Goal: Complete application form: Complete application form

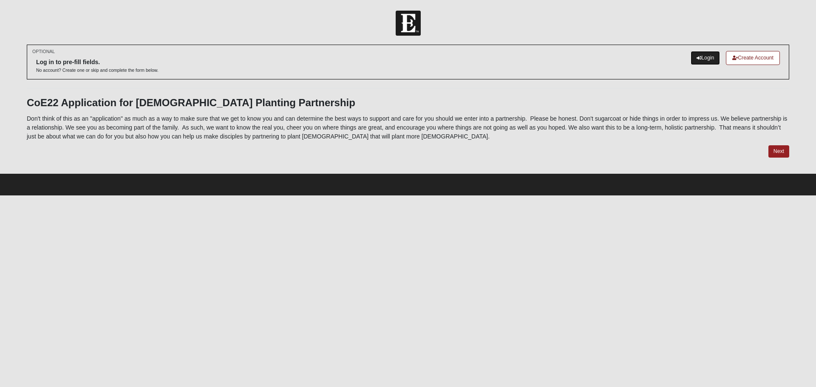
click at [702, 58] on link "Login" at bounding box center [705, 58] width 29 height 14
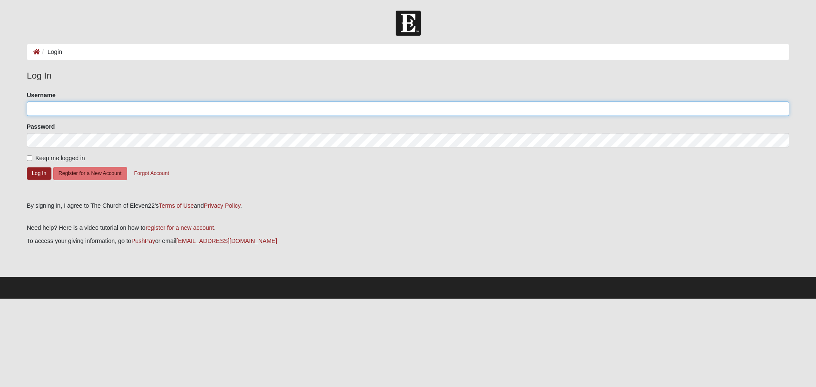
click at [278, 108] on input "Username" at bounding box center [408, 109] width 763 height 14
type input "[DEMOGRAPHIC_DATA]"
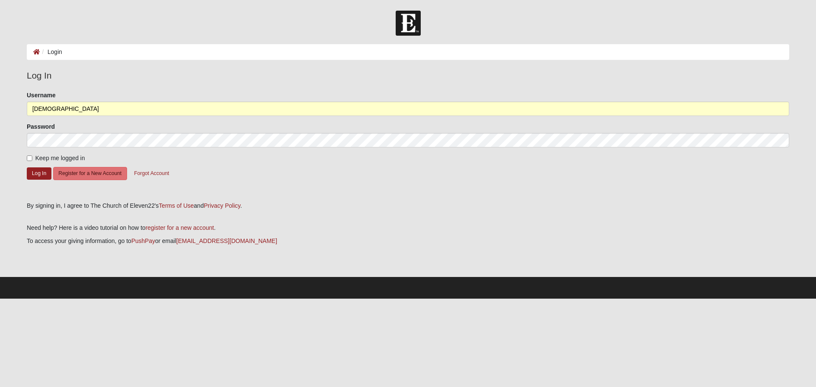
click at [28, 161] on label "Keep me logged in" at bounding box center [56, 158] width 58 height 9
click at [28, 161] on input "Keep me logged in" at bounding box center [30, 159] width 6 height 6
checkbox input "true"
click at [37, 173] on button "Log In" at bounding box center [39, 173] width 25 height 12
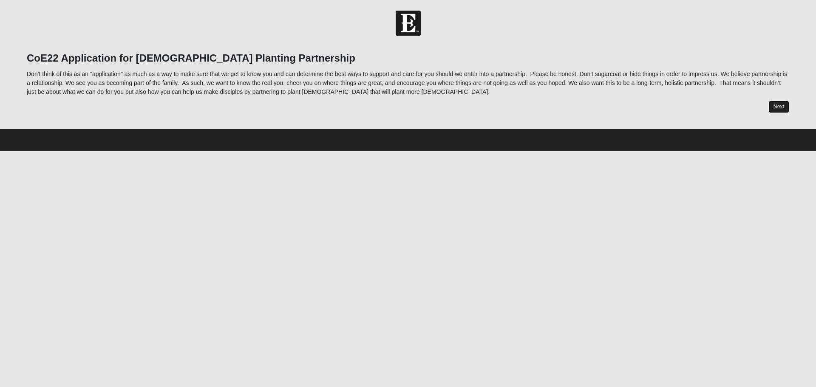
click at [780, 105] on link "Next" at bounding box center [779, 107] width 21 height 12
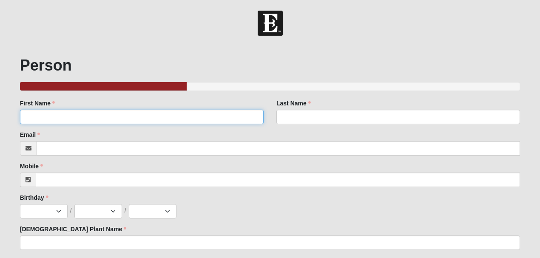
click at [252, 118] on input "First Name" at bounding box center [142, 117] width 244 height 14
type input "[PERSON_NAME]"
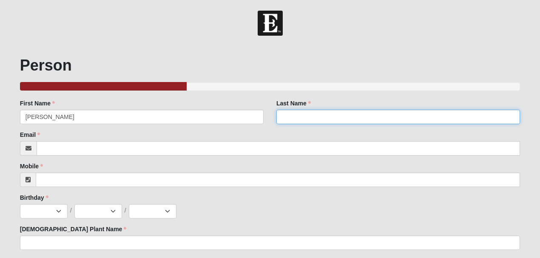
type input "[PERSON_NAME]"
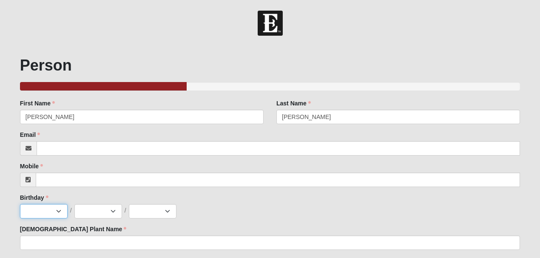
select select "5"
select select "25"
select select "1968"
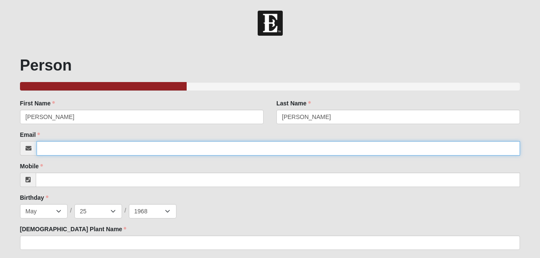
type input "[EMAIL_ADDRESS][DOMAIN_NAME]"
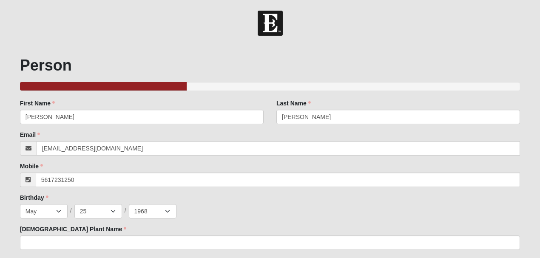
type input "[PHONE_NUMBER]"
type input "[STREET_ADDRESS]"
type input "[GEOGRAPHIC_DATA]"
type input "33404"
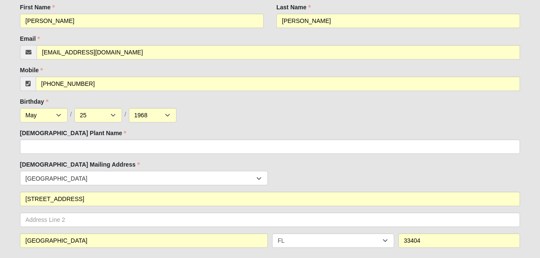
scroll to position [113, 0]
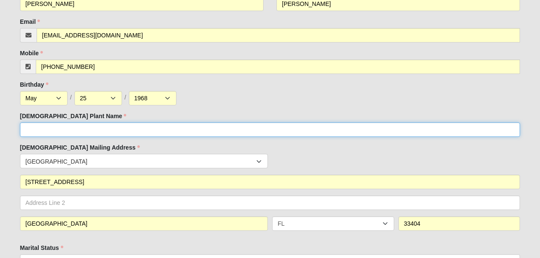
click at [282, 126] on input "[DEMOGRAPHIC_DATA] Plant Name" at bounding box center [270, 129] width 500 height 14
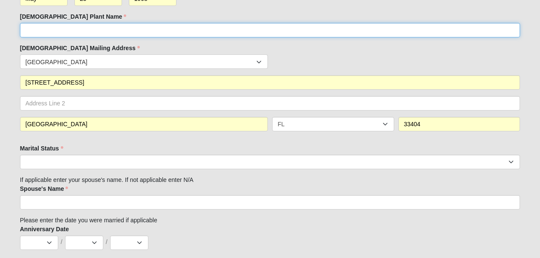
scroll to position [227, 0]
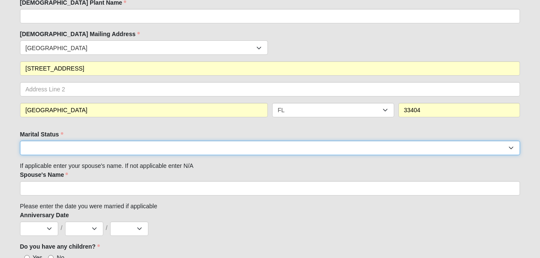
click at [181, 148] on select "Married Unknown Single Divorced Widowed" at bounding box center [270, 148] width 500 height 14
select select "143"
click at [20, 141] on select "Married Unknown Single Divorced Widowed" at bounding box center [270, 148] width 500 height 14
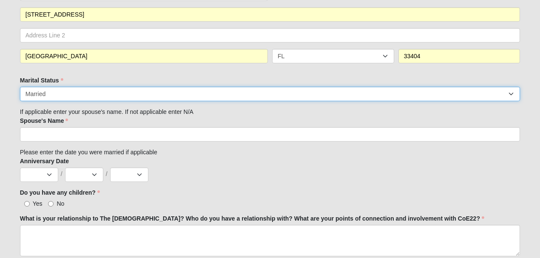
scroll to position [283, 0]
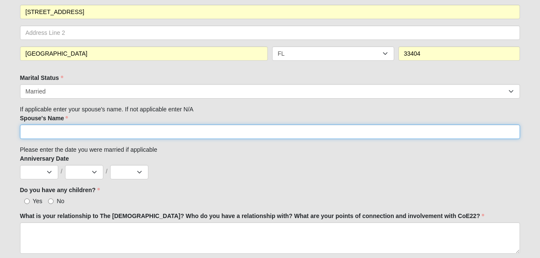
click at [148, 131] on input "Spouse's Name" at bounding box center [270, 132] width 500 height 14
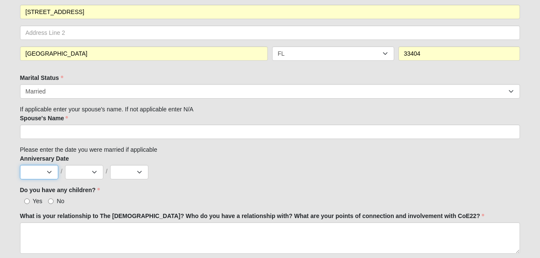
click at [50, 170] on select "Jan Feb Mar Apr May Jun [DATE] Aug Sep Oct Nov Dec" at bounding box center [39, 172] width 38 height 14
select select "7"
click at [20, 165] on select "Jan Feb Mar Apr May Jun [DATE] Aug Sep Oct Nov Dec" at bounding box center [39, 172] width 38 height 14
click at [92, 171] on select "1 2 3 4 5 6 7 8 9 10 11 12 13 14 15 16 17 18 19 20 21 22 23 24 25 26 27 28 29 3…" at bounding box center [84, 172] width 38 height 14
click at [91, 175] on select "1 2 3 4 5 6 7 8 9 10 11 12 13 14 15 16 17 18 19 20 21 22 23 24 25 26 27 28 29 3…" at bounding box center [84, 172] width 38 height 14
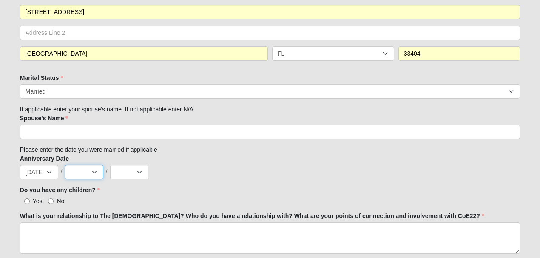
select select "20"
click at [65, 165] on select "1 2 3 4 5 6 7 8 9 10 11 12 13 14 15 16 17 18 19 20 21 22 23 24 25 26 27 28 29 3…" at bounding box center [84, 172] width 38 height 14
click at [135, 174] on select "2075 2074 2073 2072 2071 2070 2069 2068 2067 2066 2065 2064 2063 2062 2061 2060…" at bounding box center [129, 172] width 38 height 14
select select "2002"
click at [110, 165] on select "2075 2074 2073 2072 2071 2070 2069 2068 2067 2066 2065 2064 2063 2062 2061 2060…" at bounding box center [129, 172] width 38 height 14
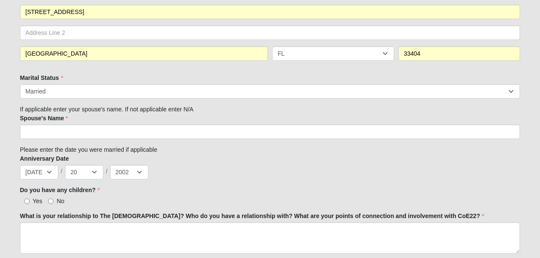
click at [205, 177] on div "Anniversary Date Jan Feb Mar Apr May Jun [DATE] Aug Sep Oct Nov [DATE] 2 3 4 5 …" at bounding box center [270, 166] width 500 height 25
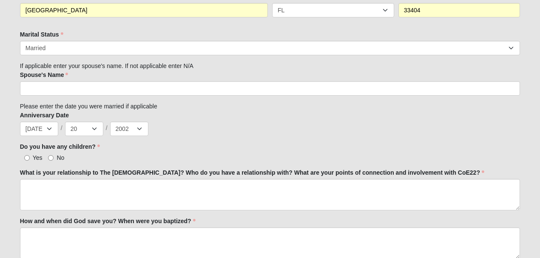
scroll to position [340, 0]
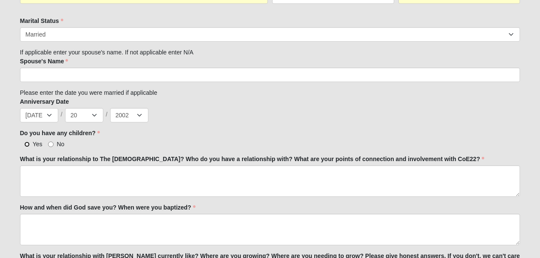
click at [28, 143] on input "Yes" at bounding box center [27, 145] width 6 height 6
radio input "true"
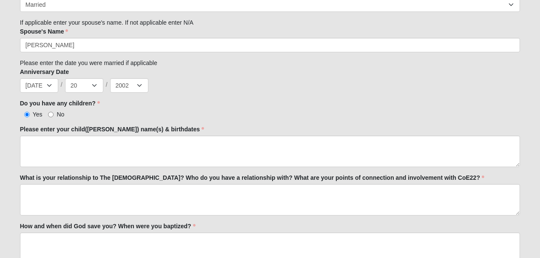
scroll to position [397, 0]
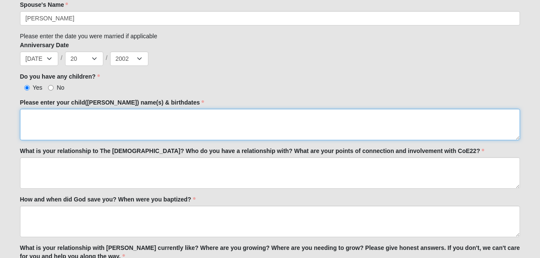
click at [100, 122] on textarea "Please enter your child([PERSON_NAME]) name(s) & birthdates" at bounding box center [270, 124] width 500 height 31
click at [133, 125] on textarea "[PERSON_NAME] - [DATE] [PERSON_NAME] - [DATE]" at bounding box center [270, 124] width 500 height 31
type textarea "[PERSON_NAME] - [DATE] [PERSON_NAME] - [DATE]"
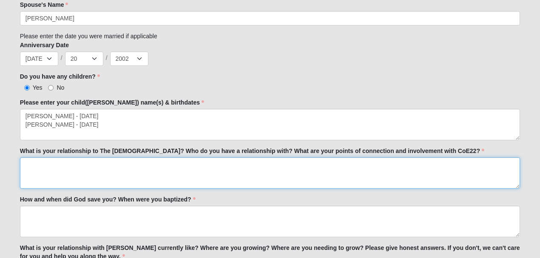
click at [185, 172] on textarea "What is your relationship to The [DEMOGRAPHIC_DATA]? Who do you have a relation…" at bounding box center [270, 172] width 500 height 31
click at [354, 174] on textarea "What is your relationship to The [DEMOGRAPHIC_DATA]? Who do you have a relation…" at bounding box center [270, 172] width 500 height 31
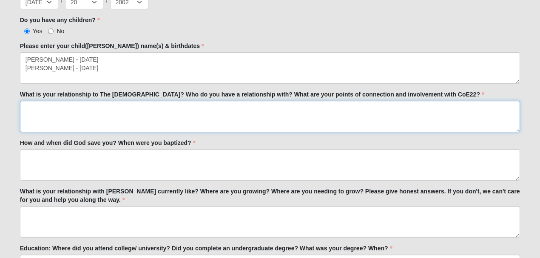
scroll to position [425, 0]
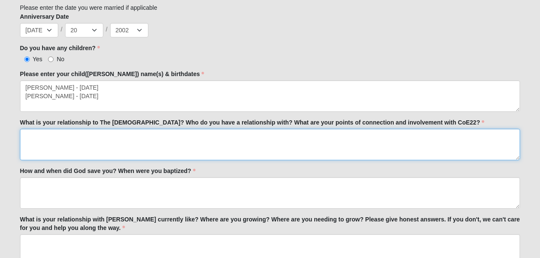
drag, startPoint x: 136, startPoint y: 136, endPoint x: 143, endPoint y: 136, distance: 6.9
click at [143, 136] on textarea "What is your relationship to The [DEMOGRAPHIC_DATA]? Who do you have a relation…" at bounding box center [270, 144] width 500 height 31
click at [225, 137] on textarea "I am a part of Acts 29 and was referred to Eleven22 by [PERSON_NAME]" at bounding box center [270, 144] width 500 height 31
drag, startPoint x: 205, startPoint y: 137, endPoint x: 507, endPoint y: 123, distance: 302.2
click at [507, 123] on div "What is your relationship to The [DEMOGRAPHIC_DATA]? Who do you have a relation…" at bounding box center [270, 139] width 500 height 42
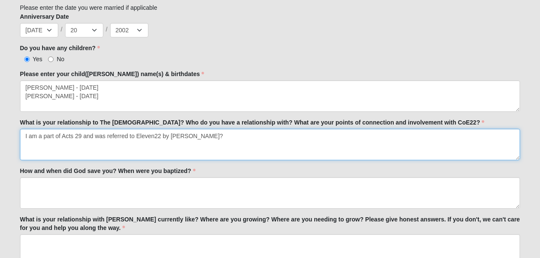
click at [202, 138] on textarea "I am a part of Acts 29 and was referred to Eleven22 by [PERSON_NAME]?" at bounding box center [270, 144] width 500 height 31
click at [192, 134] on textarea "I am a part of Acts 29 and was referred to Eleven22 by [PERSON_NAME]" at bounding box center [270, 144] width 500 height 31
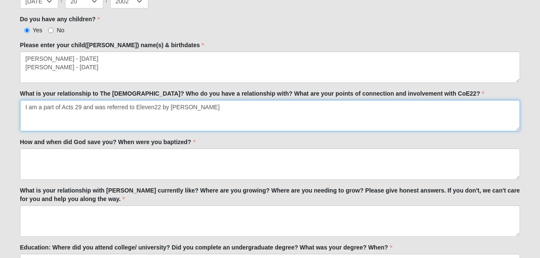
scroll to position [482, 0]
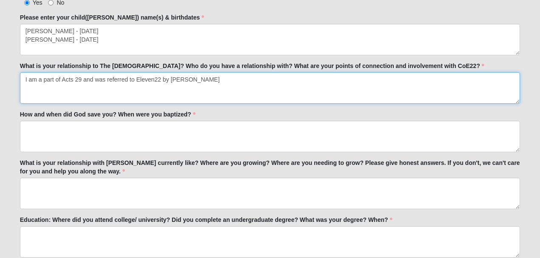
type textarea "I am a part of Acts 29 and was referred to Eleven22 by [PERSON_NAME]"
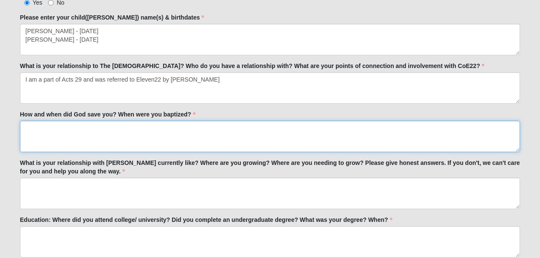
click at [139, 134] on textarea "How and when did God save you? When were you baptized?" at bounding box center [270, 136] width 500 height 31
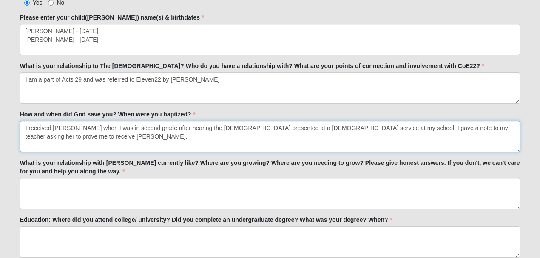
type textarea "I received [PERSON_NAME] when I was in second grade after hearing the [DEMOGRAP…"
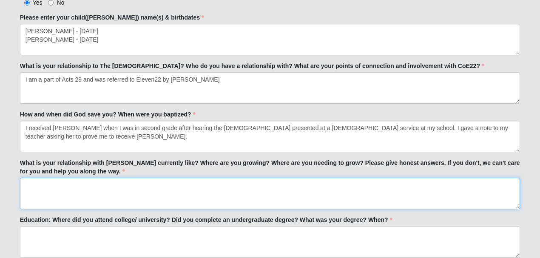
click at [250, 187] on textarea "What is your relationship with [PERSON_NAME] currently like? Where are you grow…" at bounding box center [270, 193] width 500 height 31
click at [162, 189] on textarea "What is your relationship with [PERSON_NAME] currently like? Where are you grow…" at bounding box center [270, 193] width 500 height 31
click at [425, 201] on textarea "What is your relationship with [PERSON_NAME] currently like? Where are you grow…" at bounding box center [270, 193] width 500 height 31
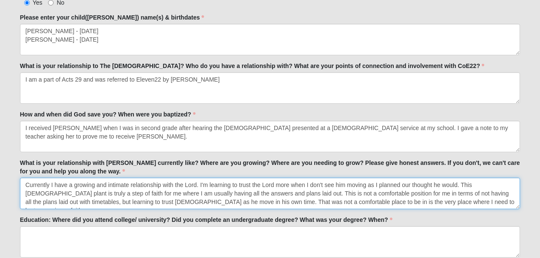
click at [453, 199] on textarea "Currently I have a growing and intimate relationship with the Lord. I'm learnin…" at bounding box center [270, 193] width 500 height 31
drag, startPoint x: 421, startPoint y: 193, endPoint x: 474, endPoint y: 193, distance: 53.6
click at [474, 193] on textarea "Currently I have a growing and intimate relationship with the Lord. I'm learnin…" at bounding box center [270, 193] width 500 height 31
click at [439, 193] on textarea "Currently I have a growing and intimate relationship with the Lord. I'm learnin…" at bounding box center [270, 193] width 500 height 31
drag, startPoint x: 439, startPoint y: 193, endPoint x: 476, endPoint y: 193, distance: 37.0
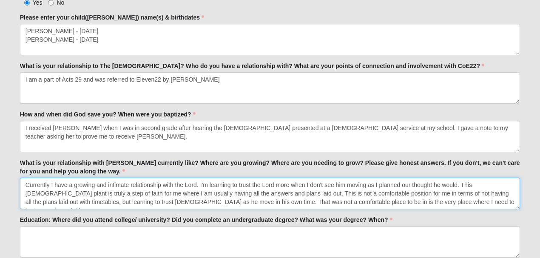
click at [476, 193] on textarea "Currently I have a growing and intimate relationship with the Lord. I'm learnin…" at bounding box center [270, 193] width 500 height 31
click at [512, 190] on textarea "Currently I have a growing and intimate relationship with the Lord. I'm learnin…" at bounding box center [270, 193] width 500 height 31
drag, startPoint x: 190, startPoint y: 202, endPoint x: 180, endPoint y: 205, distance: 10.9
click at [180, 205] on textarea "Currently I have a growing and intimate relationship with the Lord. I'm learnin…" at bounding box center [270, 193] width 500 height 31
click at [249, 203] on textarea "Currently I have a growing and intimate relationship with the Lord. I'm learnin…" at bounding box center [270, 193] width 500 height 31
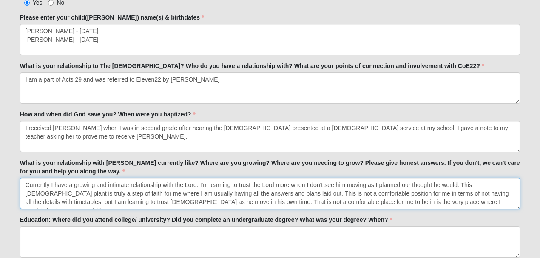
click at [287, 202] on textarea "Currently I have a growing and intimate relationship with the Lord. I'm learnin…" at bounding box center [270, 193] width 500 height 31
click at [455, 201] on textarea "Currently I have a growing and intimate relationship with the Lord. I'm learnin…" at bounding box center [270, 193] width 500 height 31
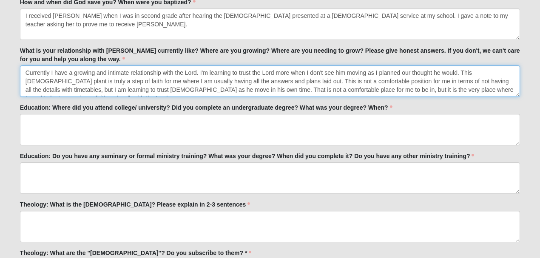
scroll to position [595, 0]
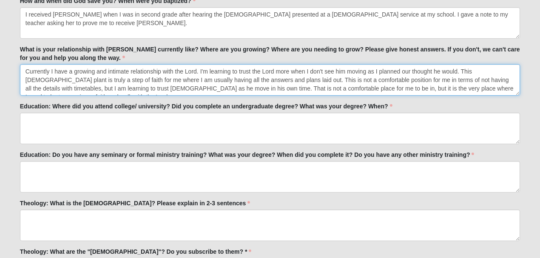
type textarea "Currently I have a growing and intimate relationship with the Lord. I'm learnin…"
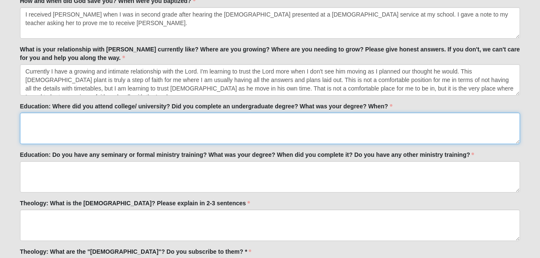
drag, startPoint x: 55, startPoint y: 122, endPoint x: 36, endPoint y: 121, distance: 19.2
click at [36, 121] on textarea "Education: Where did you attend college/ university? Did you complete an underg…" at bounding box center [270, 128] width 500 height 31
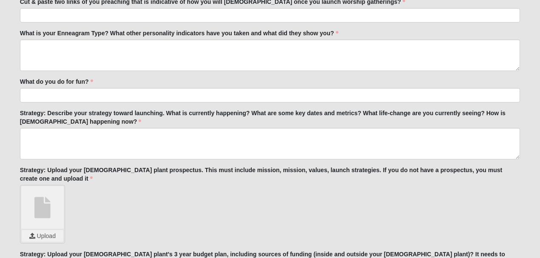
scroll to position [1502, 0]
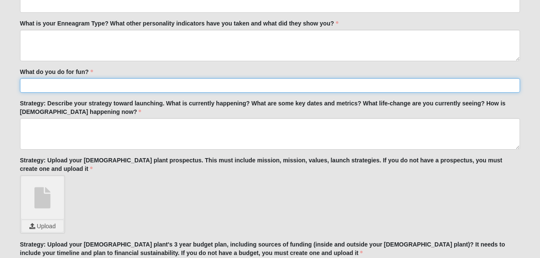
click at [147, 82] on input "What do you do for fun?" at bounding box center [270, 85] width 500 height 14
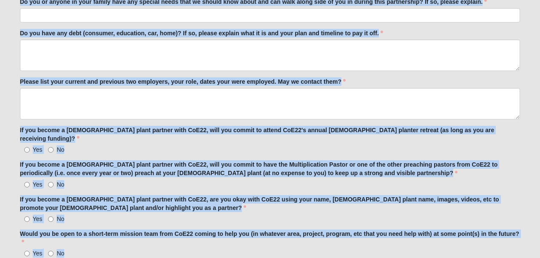
scroll to position [2132, 0]
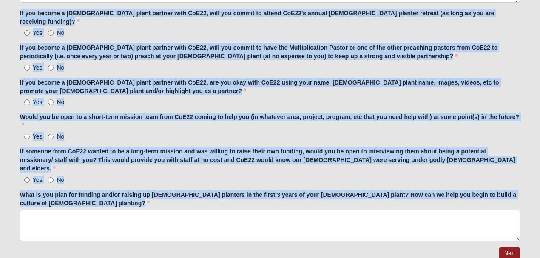
drag, startPoint x: 19, startPoint y: 17, endPoint x: 143, endPoint y: 271, distance: 282.9
drag, startPoint x: 12, startPoint y: 65, endPoint x: 195, endPoint y: 271, distance: 275.2
copy form "Person 33.333333333333333333333333330% Complete Family Member to Register First…"
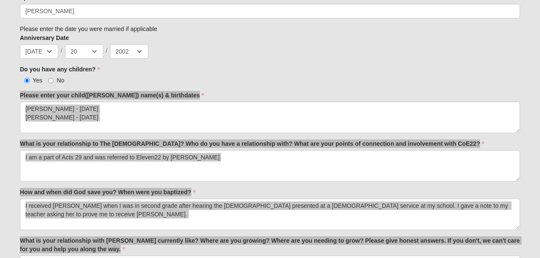
scroll to position [375, 0]
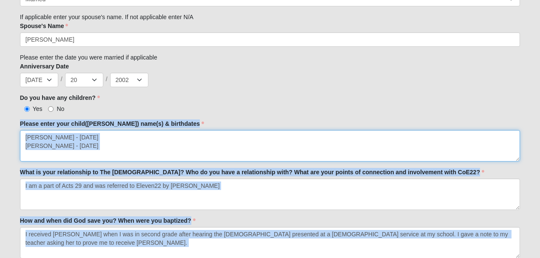
click at [272, 144] on textarea "[PERSON_NAME] - [DATE] [PERSON_NAME] - [DATE]" at bounding box center [270, 145] width 500 height 31
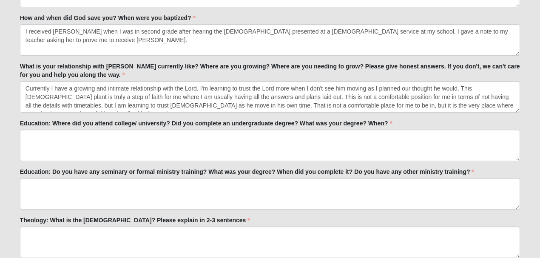
scroll to position [659, 0]
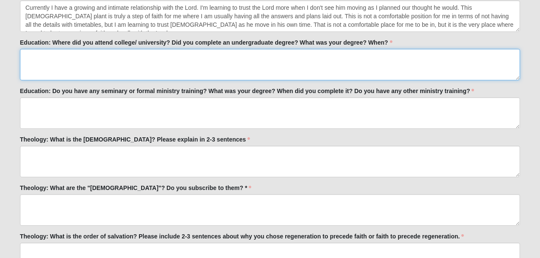
click at [134, 64] on textarea "Education: Where did you attend college/ university? Did you complete an underg…" at bounding box center [270, 64] width 500 height 31
click at [87, 56] on textarea "[PERSON_NAME] College - BS" at bounding box center [270, 64] width 500 height 31
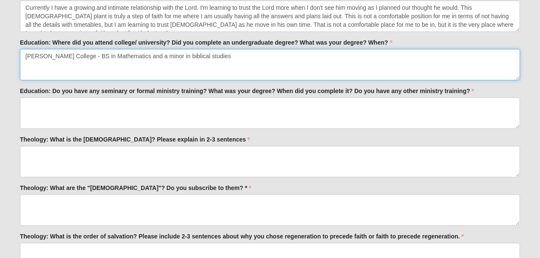
click at [161, 55] on textarea "[PERSON_NAME] College - BS in Mathematics and a minor in biblical studies" at bounding box center [270, 64] width 500 height 31
click at [181, 55] on textarea "[PERSON_NAME] College - BS in Mathematics and a minor in [DEMOGRAPHIC_DATA] stu…" at bounding box center [270, 64] width 500 height 31
click at [216, 60] on textarea "[PERSON_NAME] College - BS in Mathematics and a minor in [DEMOGRAPHIC_DATA] Stu…" at bounding box center [270, 64] width 500 height 31
click at [128, 64] on textarea "[PERSON_NAME] College - BS in Mathematics and a minor in Biblical Studies, this…" at bounding box center [270, 64] width 500 height 31
click at [159, 64] on textarea "[PERSON_NAME] College - BS in Mathematics and a minor in Biblical Studies, this…" at bounding box center [270, 64] width 500 height 31
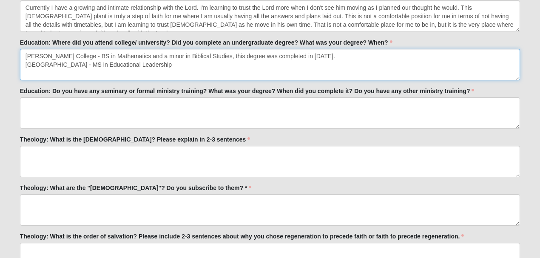
click at [192, 67] on textarea "[PERSON_NAME] College - BS in Mathematics and a minor in Biblical Studies, this…" at bounding box center [270, 64] width 500 height 31
type textarea "[PERSON_NAME] College - BS in Mathematics and a minor in Biblical Studies, this…"
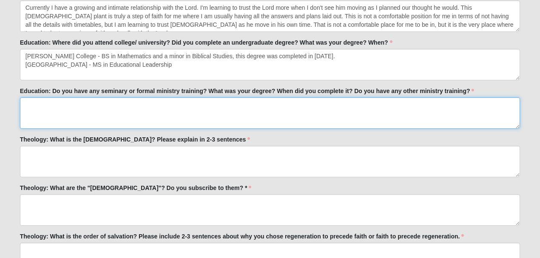
click at [103, 105] on textarea "Education: Do you have any seminary or formal ministry training? What was your …" at bounding box center [270, 112] width 500 height 31
click at [210, 104] on textarea "[GEOGRAPHIC_DATA][US_STATE] in [GEOGRAPHIC_DATA] -" at bounding box center [270, 112] width 500 height 31
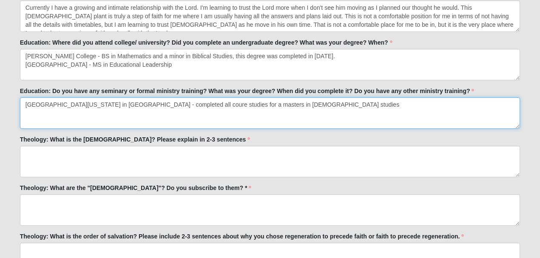
click at [215, 105] on textarea "[GEOGRAPHIC_DATA][US_STATE] in [GEOGRAPHIC_DATA] - completed all coure studies …" at bounding box center [270, 112] width 500 height 31
click at [328, 104] on textarea "[GEOGRAPHIC_DATA][US_STATE] in [GEOGRAPHIC_DATA] - completed all course studies…" at bounding box center [270, 112] width 500 height 31
click at [289, 104] on textarea "[GEOGRAPHIC_DATA][US_STATE] in [GEOGRAPHIC_DATA] - completed all course studies…" at bounding box center [270, 112] width 500 height 31
click at [311, 104] on textarea "[GEOGRAPHIC_DATA][US_STATE] in [GEOGRAPHIC_DATA] - completed all course studies…" at bounding box center [270, 112] width 500 height 31
click at [417, 104] on textarea "[GEOGRAPHIC_DATA][US_STATE] in [GEOGRAPHIC_DATA] - completed all course studies…" at bounding box center [270, 112] width 500 height 31
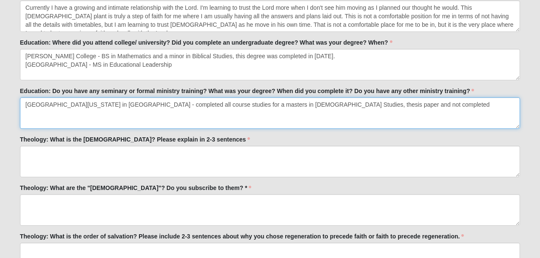
type textarea "[GEOGRAPHIC_DATA][US_STATE] in [GEOGRAPHIC_DATA] - completed all course studies…"
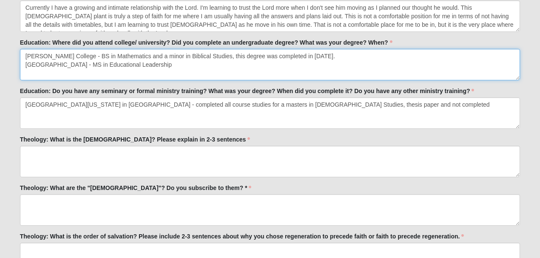
click at [215, 66] on textarea "[PERSON_NAME] College - BS in Mathematics and a minor in Biblical Studies, this…" at bounding box center [270, 64] width 500 height 31
drag, startPoint x: 204, startPoint y: 62, endPoint x: 189, endPoint y: 64, distance: 15.0
click at [189, 64] on textarea "[PERSON_NAME] College - BS in Mathematics and a minor in Biblical Studies, this…" at bounding box center [270, 64] width 500 height 31
type textarea "[PERSON_NAME] College - BS in Mathematics and a minor in Biblical Studies, this…"
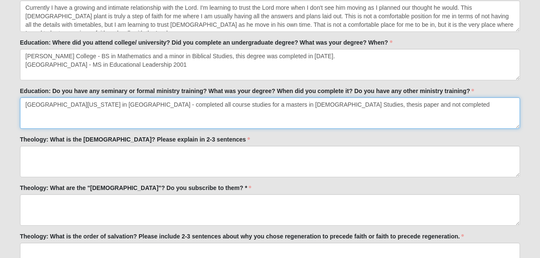
click at [427, 102] on textarea "[GEOGRAPHIC_DATA][US_STATE] in [GEOGRAPHIC_DATA] - completed all course studies…" at bounding box center [270, 112] width 500 height 31
click at [174, 113] on textarea "[GEOGRAPHIC_DATA][US_STATE] in [GEOGRAPHIC_DATA] - completed all course studies…" at bounding box center [270, 112] width 500 height 31
type textarea "[GEOGRAPHIC_DATA][US_STATE] in [GEOGRAPHIC_DATA] - completed all course studies…"
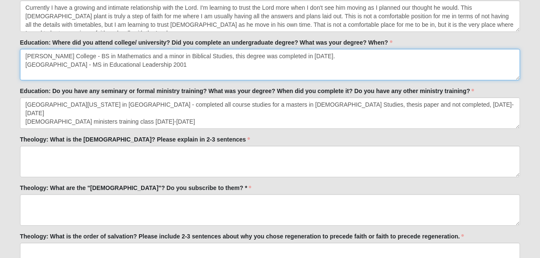
click at [201, 61] on textarea "[PERSON_NAME] College - BS in Mathematics and a minor in Biblical Studies, this…" at bounding box center [270, 64] width 500 height 31
click at [204, 63] on textarea "[PERSON_NAME] College - BS in Mathematics and a minor in Biblical Studies, this…" at bounding box center [270, 64] width 500 height 31
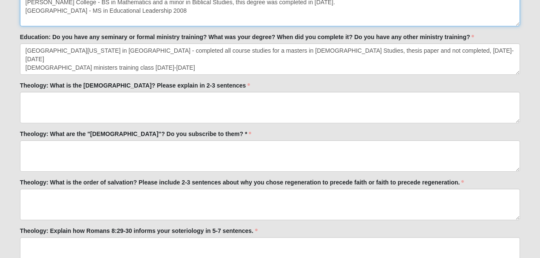
scroll to position [715, 0]
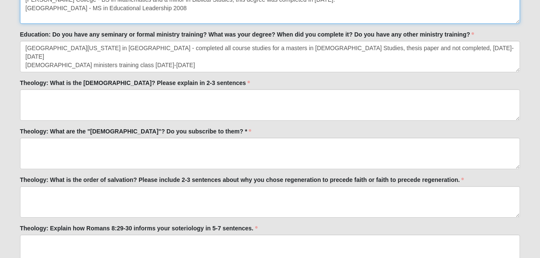
type textarea "[PERSON_NAME] College - BS in Mathematics and a minor in Biblical Studies, this…"
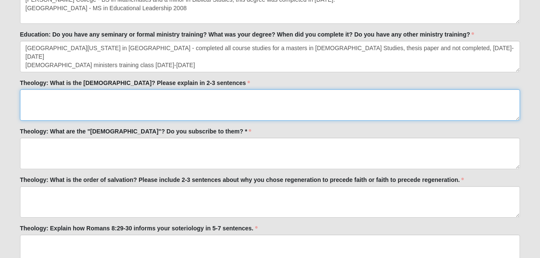
click at [70, 95] on textarea "Theology: What is the [DEMOGRAPHIC_DATA]? Please explain in 2-3 sentences" at bounding box center [270, 104] width 500 height 31
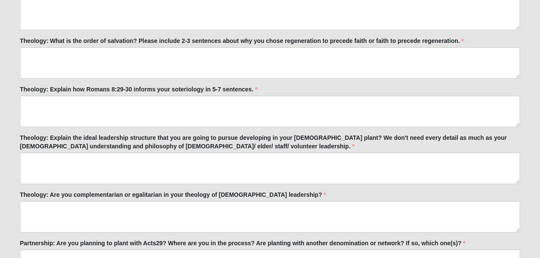
scroll to position [857, 0]
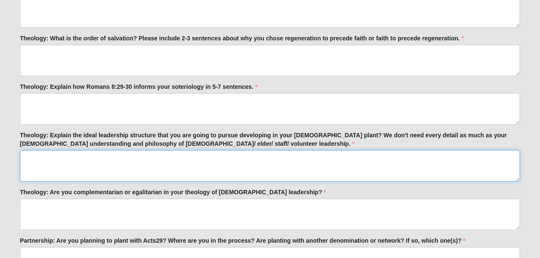
click at [74, 166] on textarea "Theology: Explain the ideal leadership structure that you are going to pursue d…" at bounding box center [270, 165] width 500 height 31
click at [91, 155] on textarea "Theology: Explain the ideal leadership structure that you are going to pursue d…" at bounding box center [270, 165] width 500 height 31
click at [287, 154] on textarea "Theology: Explain the ideal leadership structure that you are going to pursue d…" at bounding box center [270, 165] width 500 height 31
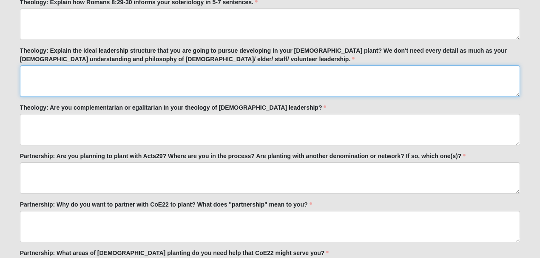
scroll to position [942, 0]
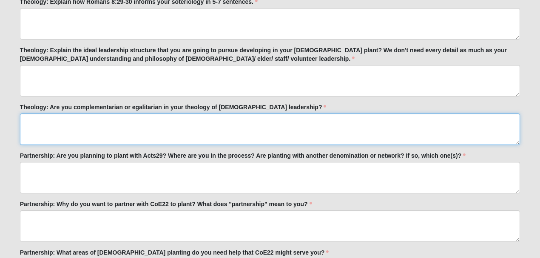
click at [71, 119] on textarea "Theology: Are you complementarian or egalitarian in your theology of [DEMOGRAPH…" at bounding box center [270, 129] width 500 height 31
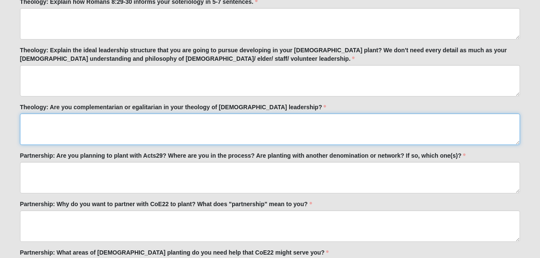
click at [454, 119] on textarea "Theology: Are you complementarian or egalitarian in your theology of [DEMOGRAPH…" at bounding box center [270, 129] width 500 height 31
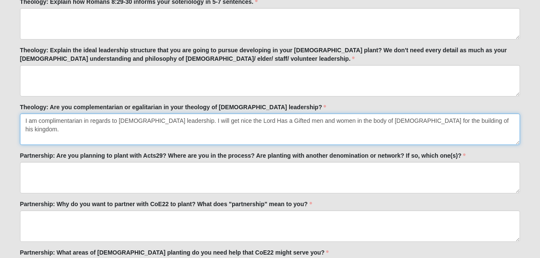
drag, startPoint x: 463, startPoint y: 116, endPoint x: 468, endPoint y: 113, distance: 6.9
click at [468, 114] on textarea "I am complimentarian in regards to [DEMOGRAPHIC_DATA] leadership. I will get ni…" at bounding box center [270, 129] width 500 height 31
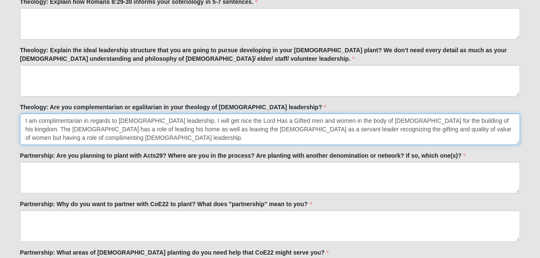
click at [110, 127] on textarea "I am complimentarian in regards to [DEMOGRAPHIC_DATA] leadership. I will get ni…" at bounding box center [270, 129] width 500 height 31
drag, startPoint x: 153, startPoint y: 125, endPoint x: 170, endPoint y: 123, distance: 17.1
click at [170, 123] on textarea "I am complimentarian in regards to [DEMOGRAPHIC_DATA] leadership. I will get ni…" at bounding box center [270, 129] width 500 height 31
click at [277, 126] on textarea "I am complimentarian in regards to [DEMOGRAPHIC_DATA] leadership. I will get ni…" at bounding box center [270, 129] width 500 height 31
click at [276, 127] on textarea "I am complimentarian in regards to [DEMOGRAPHIC_DATA] leadership. I will get ni…" at bounding box center [270, 129] width 500 height 31
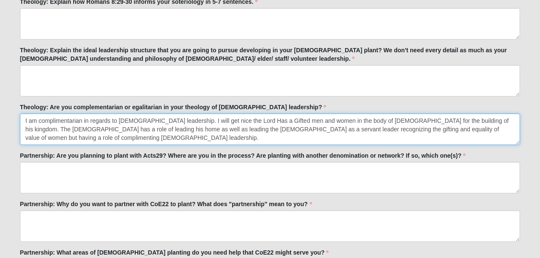
click at [484, 128] on textarea "I am complimentarian in regards to [DEMOGRAPHIC_DATA] leadership. I will get ni…" at bounding box center [270, 129] width 500 height 31
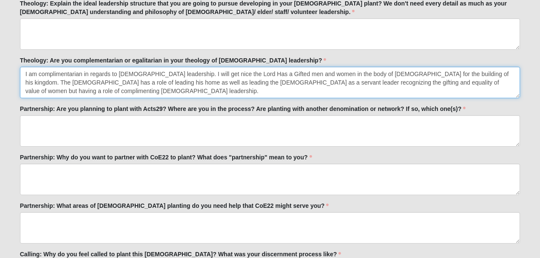
scroll to position [999, 0]
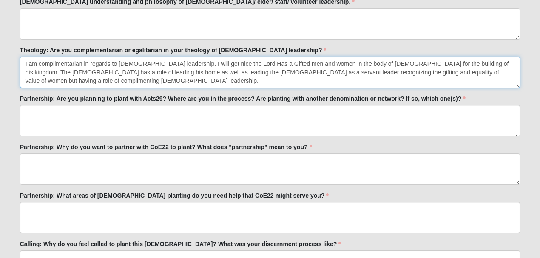
type textarea "I am complimentarian in regards to [DEMOGRAPHIC_DATA] leadership. I will get ni…"
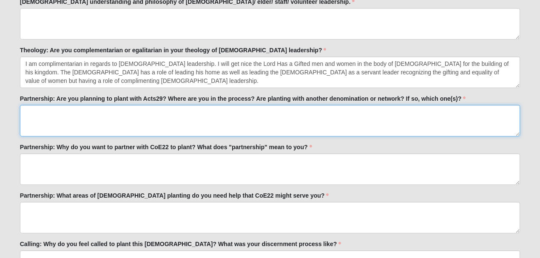
click at [62, 114] on textarea "Partnership: Are you planning to plant with Acts29? Where are you in the proces…" at bounding box center [270, 120] width 500 height 31
click at [74, 109] on textarea "Partnership: Are you planning to plant with Acts29? Where are you in the proces…" at bounding box center [270, 120] width 500 height 31
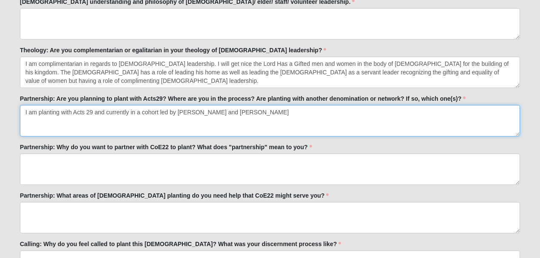
drag, startPoint x: 238, startPoint y: 108, endPoint x: 268, endPoint y: 106, distance: 29.9
click at [268, 106] on textarea "I am planting with Acts 29 and currently in a cohort led by [PERSON_NAME] and […" at bounding box center [270, 120] width 500 height 31
click at [266, 106] on textarea "I am planting with Acts 29 and currently in a cohort led by [PERSON_NAME] and […" at bounding box center [270, 120] width 500 height 31
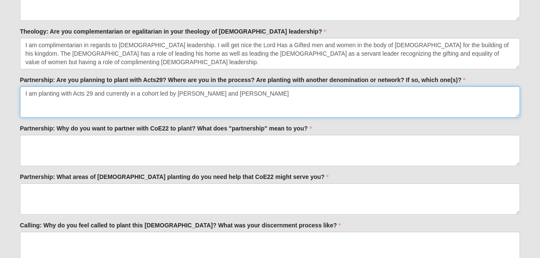
scroll to position [1027, 0]
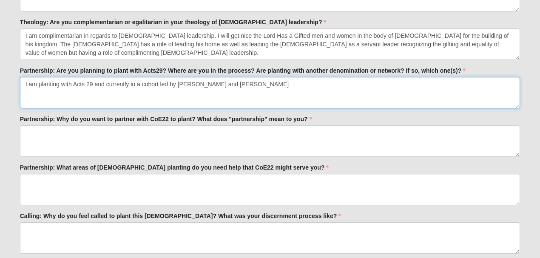
type textarea "I am planting with Acts 29 and currently in a cohort led by [PERSON_NAME] and […"
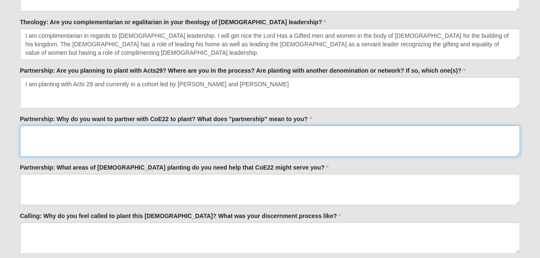
click at [86, 131] on textarea "Partnership: Why do you want to partner with CoE22 to plant? What does "partner…" at bounding box center [270, 140] width 500 height 31
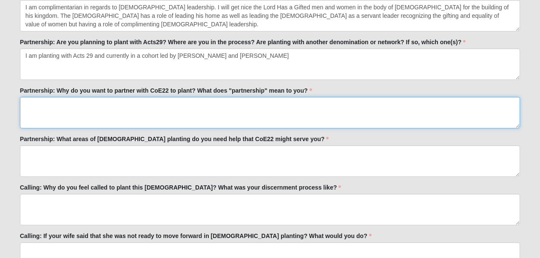
drag, startPoint x: 80, startPoint y: 127, endPoint x: 38, endPoint y: 110, distance: 45.4
click at [38, 110] on textarea "Partnership: Why do you want to partner with CoE22 to plant? What does "partner…" at bounding box center [270, 112] width 500 height 31
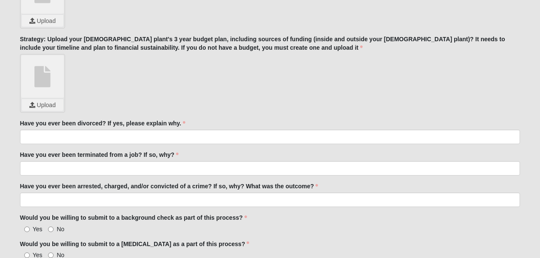
scroll to position [1736, 0]
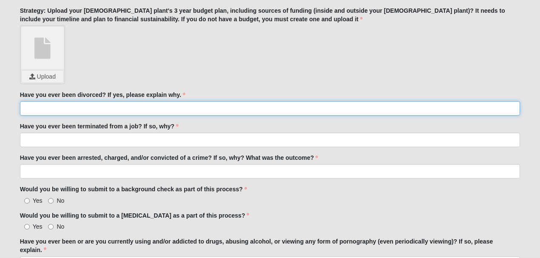
click at [43, 105] on input "Have you ever been divorced? If yes, please explain why." at bounding box center [270, 108] width 500 height 14
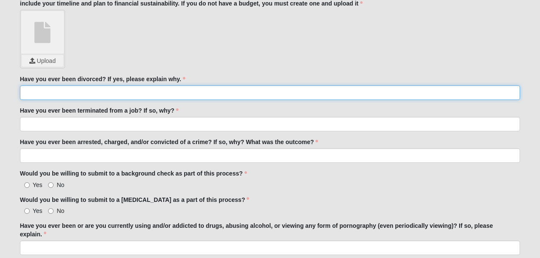
scroll to position [1764, 0]
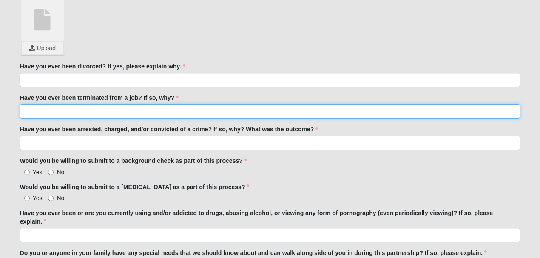
click at [40, 106] on input "Have you ever been terminated from a job? If so, why?" at bounding box center [270, 111] width 500 height 14
type input "No"
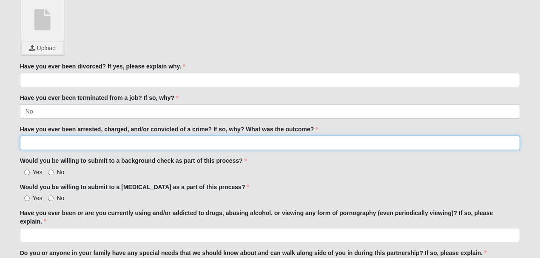
click at [39, 136] on input "Have you ever been arrested, charged, and/or convicted of a crime? If so, why? …" at bounding box center [270, 143] width 500 height 14
type input "No"
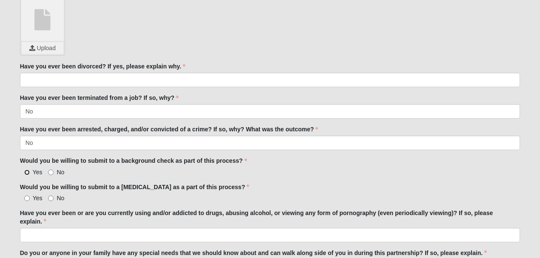
click at [26, 170] on input "Yes" at bounding box center [27, 173] width 6 height 6
radio input "true"
click at [26, 196] on input "Yes" at bounding box center [27, 199] width 6 height 6
radio input "true"
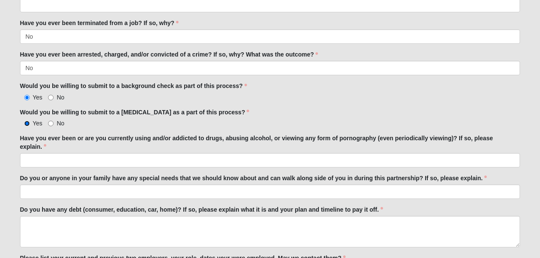
scroll to position [1849, 0]
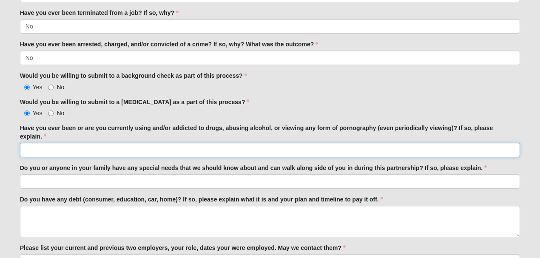
click at [105, 143] on input "Have you ever been or are you currently using and/or addicted to drugs, abusing…" at bounding box center [270, 150] width 500 height 14
